Goal: Find specific page/section: Find specific page/section

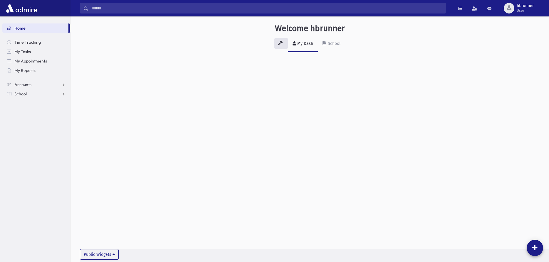
click at [24, 83] on span "Accounts" at bounding box center [22, 84] width 17 height 5
click at [24, 92] on span "Account List" at bounding box center [29, 93] width 23 height 5
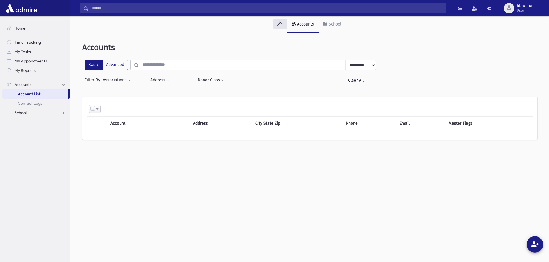
click at [158, 66] on input "text" at bounding box center [242, 65] width 207 height 11
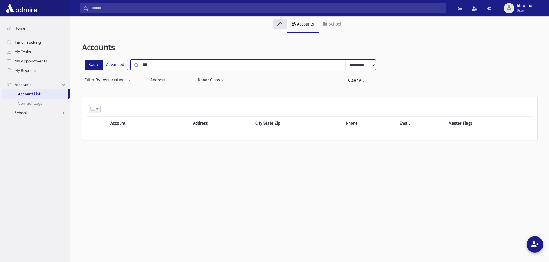
type input "****"
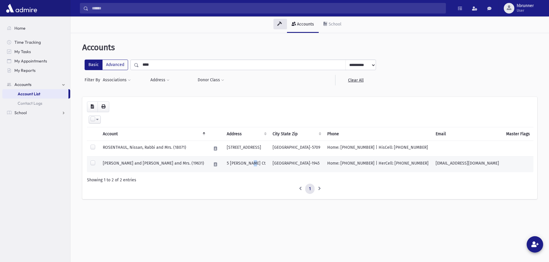
click at [252, 162] on td "5 [PERSON_NAME] Ct" at bounding box center [246, 165] width 46 height 16
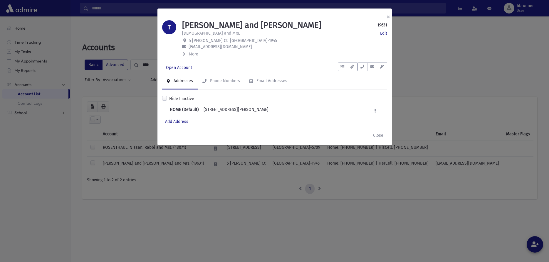
click at [189, 40] on span "5 [PERSON_NAME] Ct" at bounding box center [208, 40] width 39 height 5
drag, startPoint x: 189, startPoint y: 40, endPoint x: 203, endPoint y: 40, distance: 13.8
click at [203, 40] on span "5 [PERSON_NAME] Ct" at bounding box center [208, 40] width 39 height 5
drag, startPoint x: 216, startPoint y: 41, endPoint x: 232, endPoint y: 40, distance: 16.2
click at [232, 40] on span "[GEOGRAPHIC_DATA]-1945" at bounding box center [253, 40] width 47 height 5
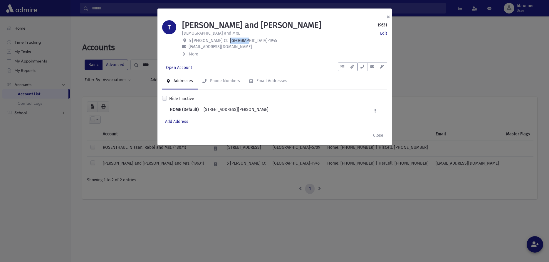
click at [389, 15] on button "×" at bounding box center [388, 17] width 13 height 16
